Goal: Communication & Community: Answer question/provide support

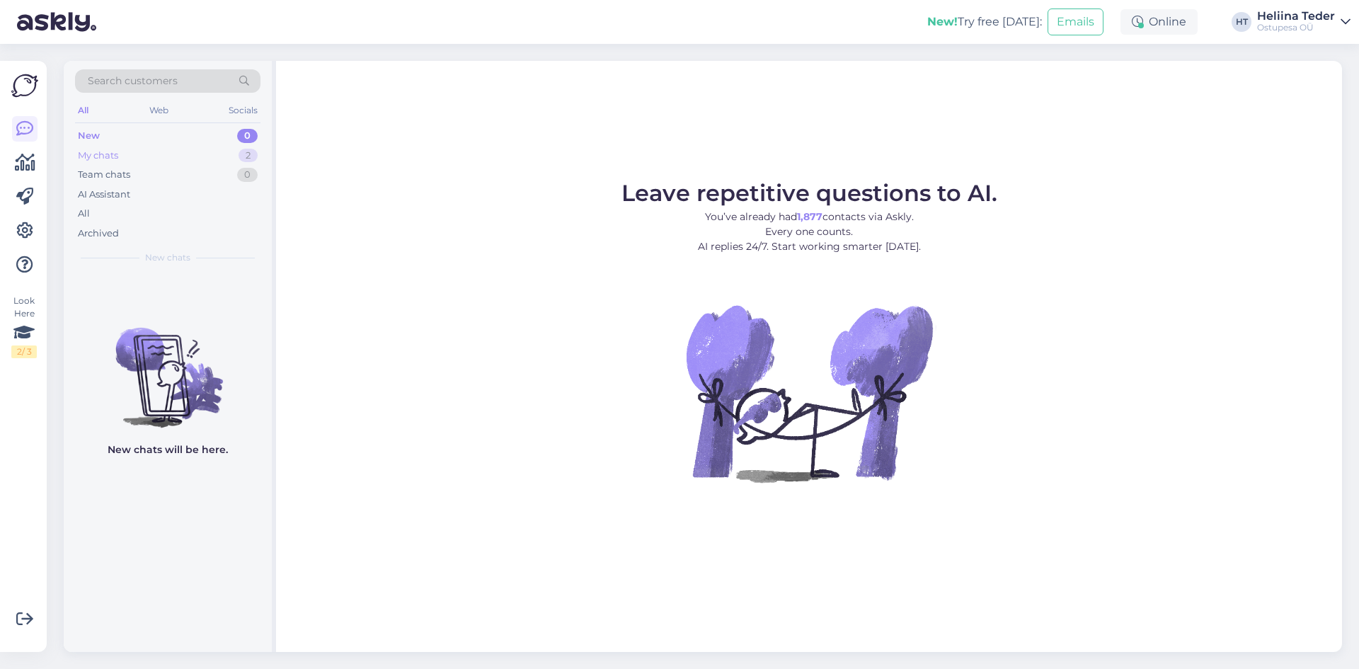
click at [141, 161] on div "My chats 2" at bounding box center [168, 156] width 186 height 20
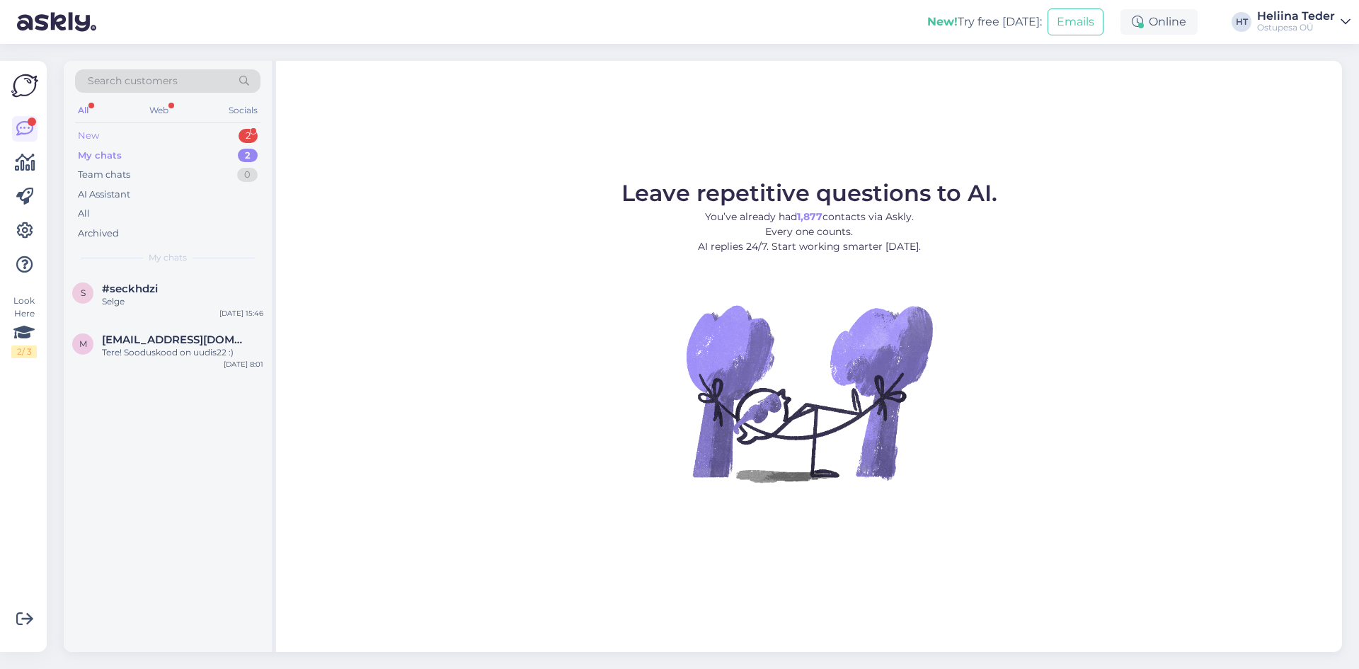
click at [126, 137] on div "New 2" at bounding box center [168, 136] width 186 height 20
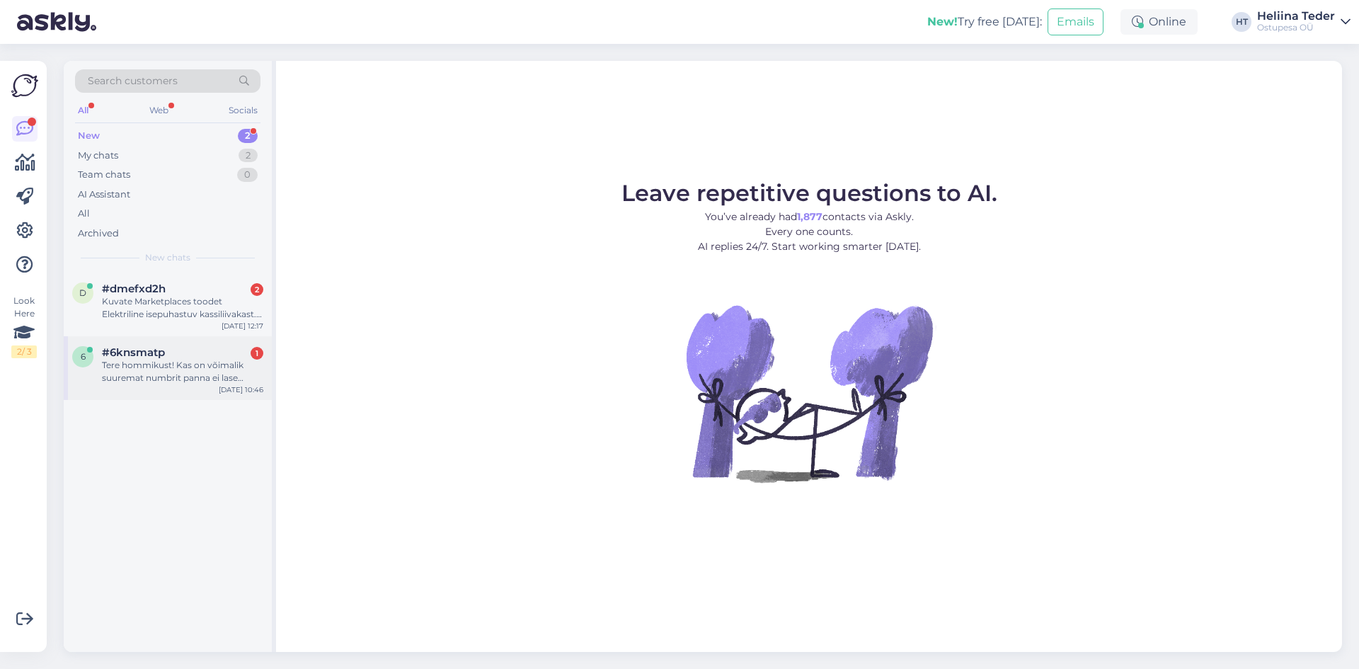
click at [175, 366] on div "Tere hommikust! Kas on võimalik suuremat numbrit panna ei lase panna suurust võ…" at bounding box center [182, 371] width 161 height 25
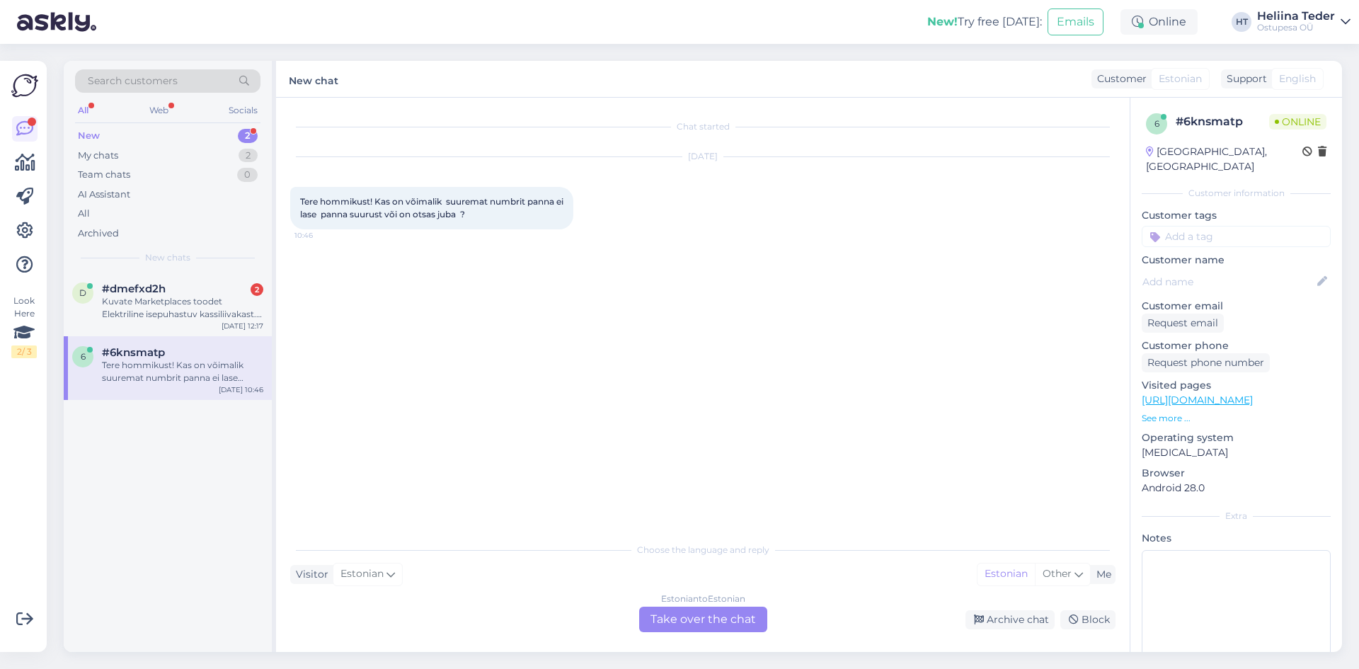
click at [399, 201] on span "Tere hommikust! Kas on võimalik suuremat numbrit panna ei lase panna suurust võ…" at bounding box center [433, 207] width 266 height 23
click at [470, 205] on span "Tere hommikust! Kas on võimalik suuremat numbrit panna ei lase panna suurust võ…" at bounding box center [433, 207] width 266 height 23
click at [353, 215] on span "Tere hommikust! Kas on võimalik suuremat numbrit panna ei lase panna suurust võ…" at bounding box center [433, 207] width 266 height 23
click at [522, 208] on div "Tere hommikust! Kas on võimalik suuremat numbrit panna ei lase panna suurust võ…" at bounding box center [431, 208] width 283 height 42
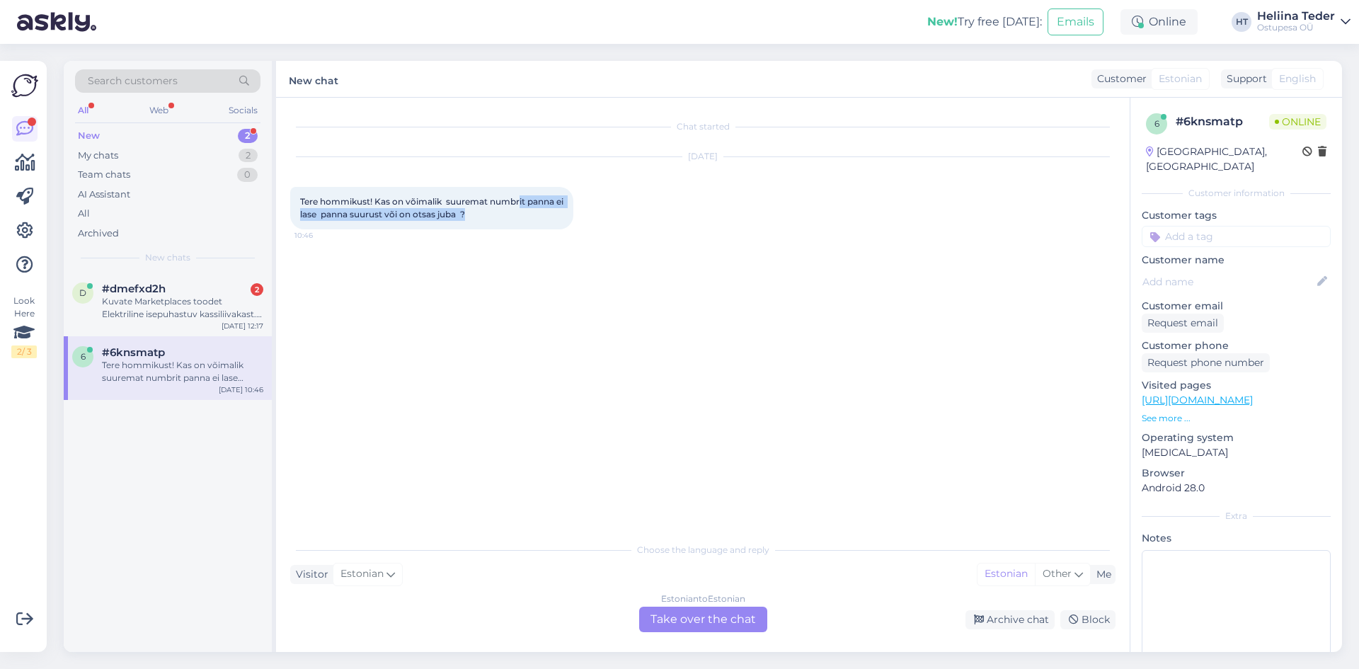
click at [467, 212] on span "Tere hommikust! Kas on võimalik suuremat numbrit panna ei lase panna suurust võ…" at bounding box center [433, 207] width 266 height 23
click at [365, 207] on div "Tere hommikust! Kas on võimalik suuremat numbrit panna ei lase panna suurust võ…" at bounding box center [431, 208] width 283 height 42
click at [353, 204] on span "Tere hommikust! Kas on võimalik suuremat numbrit panna ei lase panna suurust võ…" at bounding box center [433, 207] width 266 height 23
click at [415, 200] on span "Tere hommikust! Kas on võimalik suuremat numbrit panna ei lase panna suurust võ…" at bounding box center [433, 207] width 266 height 23
click at [420, 200] on span "Tere hommikust! Kas on võimalik suuremat numbrit panna ei lase panna suurust võ…" at bounding box center [433, 207] width 266 height 23
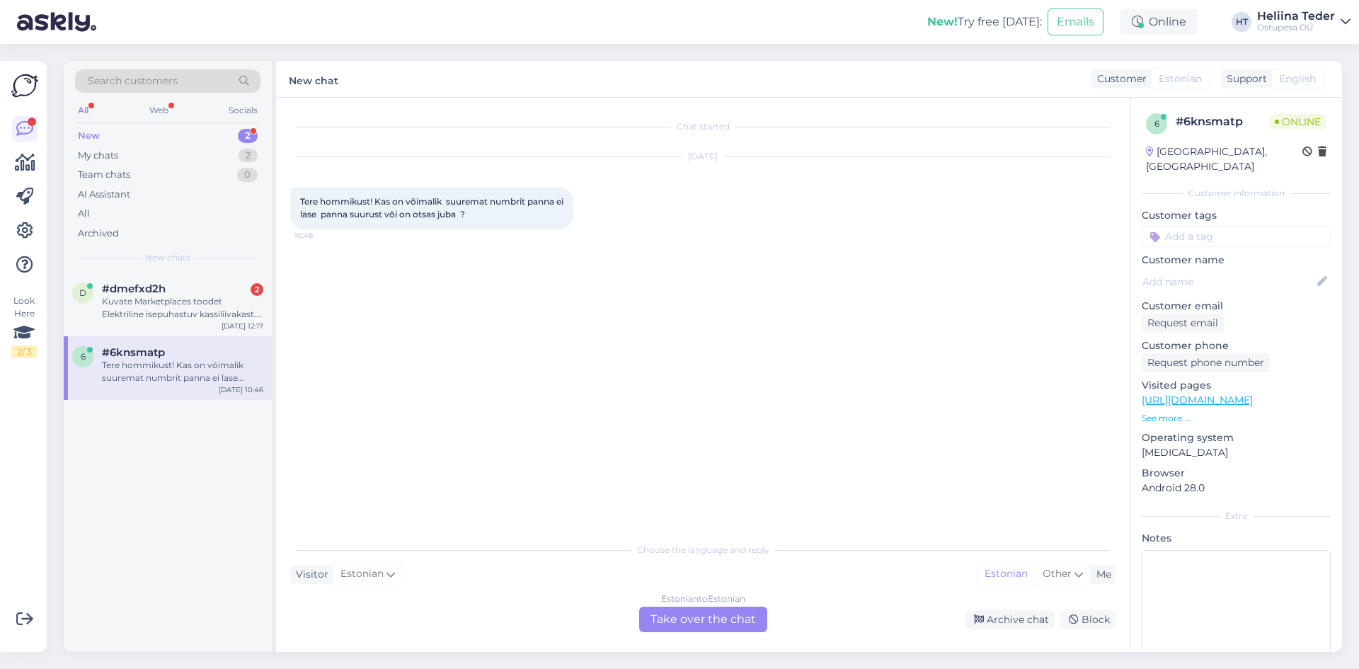
click at [452, 200] on span "Tere hommikust! Kas on võimalik suuremat numbrit panna ei lase panna suurust võ…" at bounding box center [433, 207] width 266 height 23
click at [477, 206] on span "Tere hommikust! Kas on võimalik suuremat numbrit panna ei lase panna suurust võ…" at bounding box center [433, 207] width 266 height 23
click at [478, 216] on div "Tere hommikust! Kas on võimalik suuremat numbrit panna ei lase panna suurust võ…" at bounding box center [431, 208] width 283 height 42
click at [397, 212] on span "Tere hommikust! Kas on võimalik suuremat numbrit panna ei lase panna suurust võ…" at bounding box center [433, 207] width 266 height 23
click at [671, 625] on div "Estonian to Estonian Take over the chat" at bounding box center [703, 619] width 128 height 25
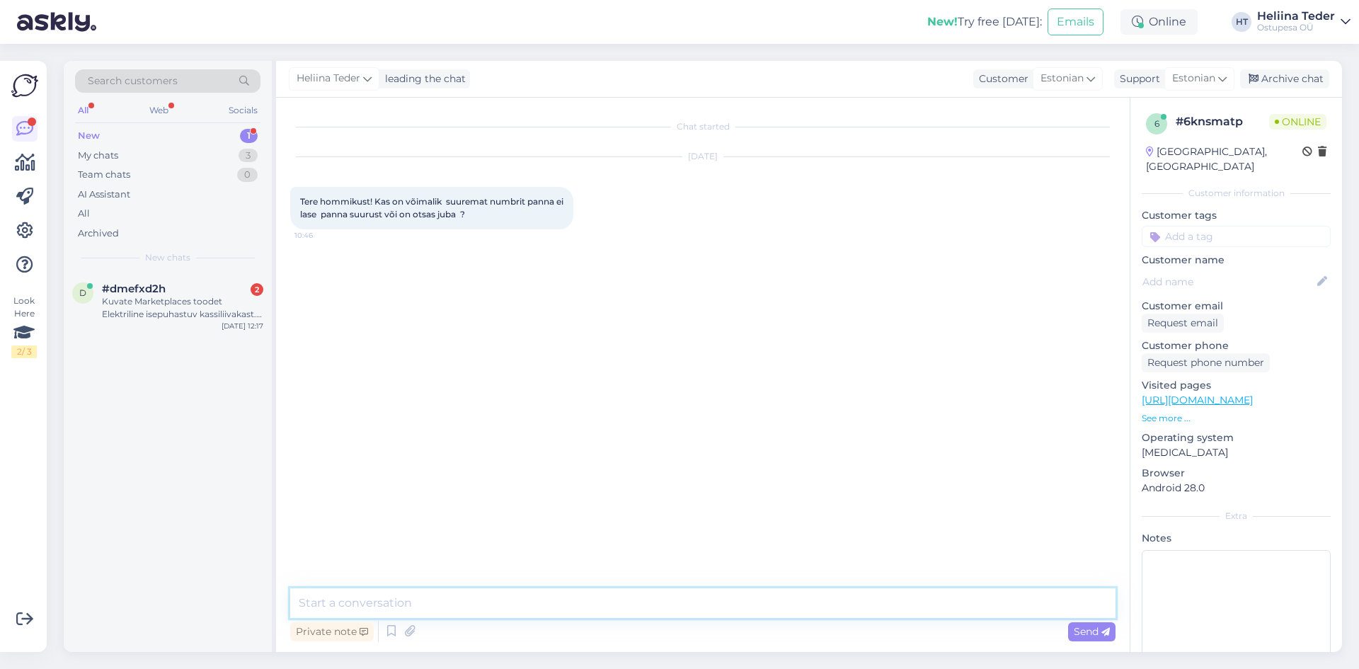
click at [481, 601] on textarea at bounding box center [703, 603] width 826 height 30
type textarea "t"
type textarea "Tere! Kui suurust ei lase valida, siis on kahjuks otsas. :("
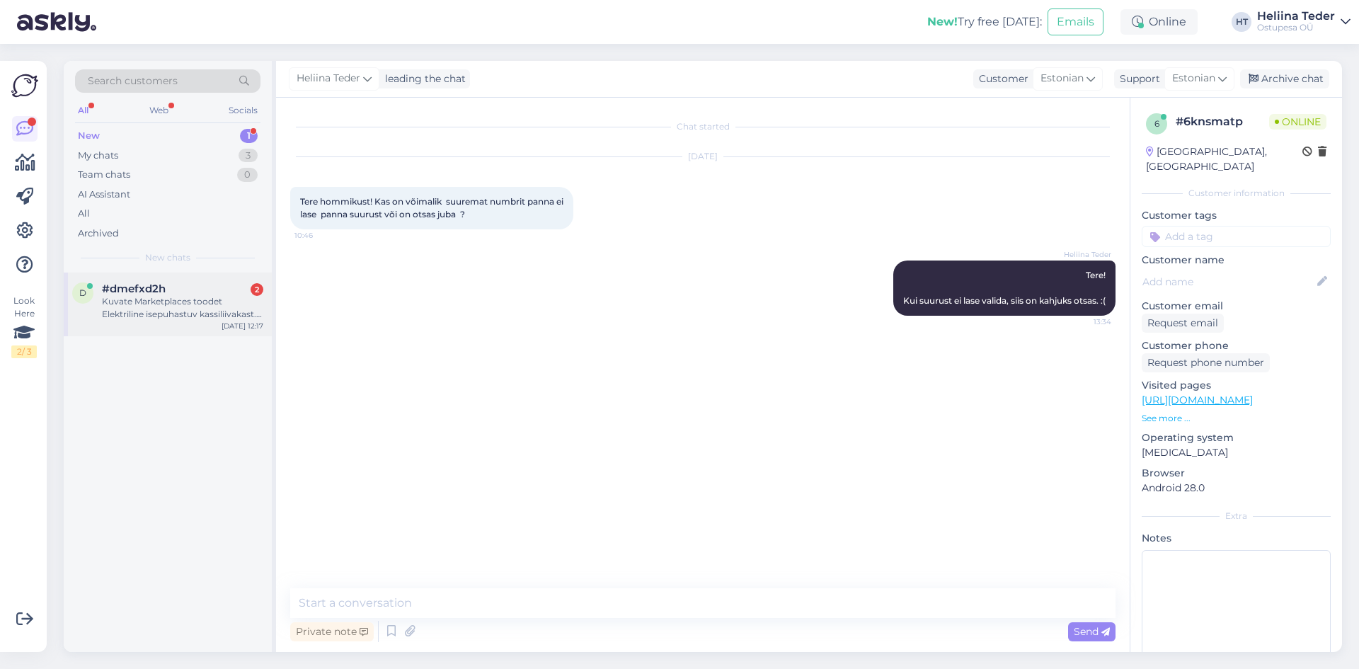
click at [189, 314] on div "Kuvate Marketplaces toodet Elektriline isepuhastuv kassiliivakast. Soovisin sed…" at bounding box center [182, 307] width 161 height 25
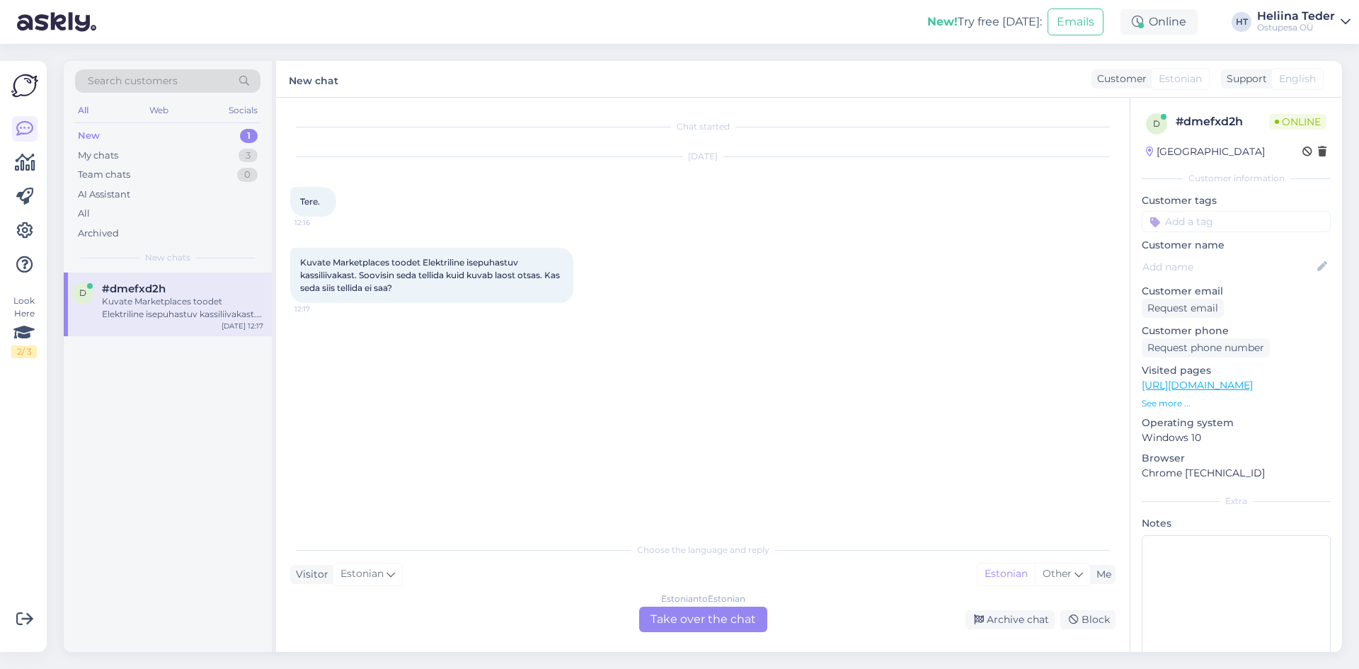
click at [679, 616] on div "Estonian to Estonian Take over the chat" at bounding box center [703, 619] width 128 height 25
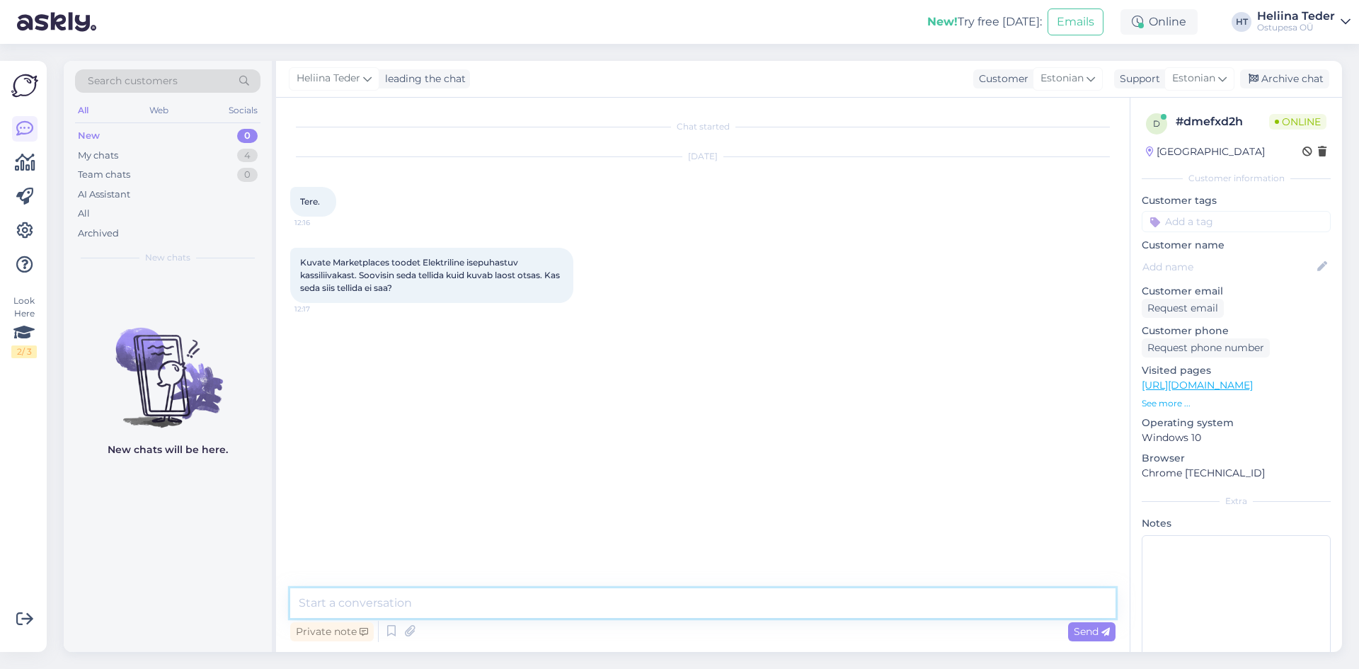
click at [386, 593] on textarea at bounding box center [703, 603] width 826 height 30
click at [484, 595] on textarea at bounding box center [703, 603] width 826 height 30
drag, startPoint x: 484, startPoint y: 597, endPoint x: 452, endPoint y: 588, distance: 33.0
click at [483, 597] on textarea at bounding box center [703, 603] width 826 height 30
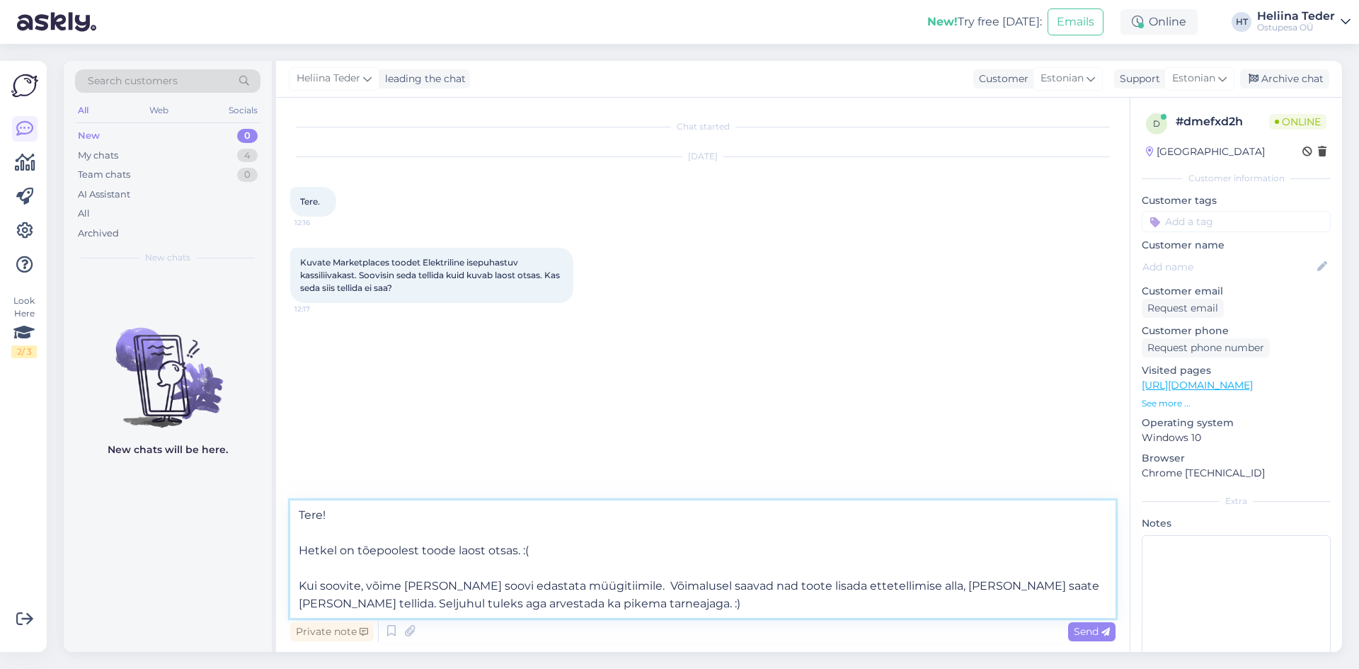
type textarea "Tere! Hetkel on tõepoolest toode laost otsas. :( Kui soovite, võime [PERSON_NAM…"
